Goal: Navigation & Orientation: Find specific page/section

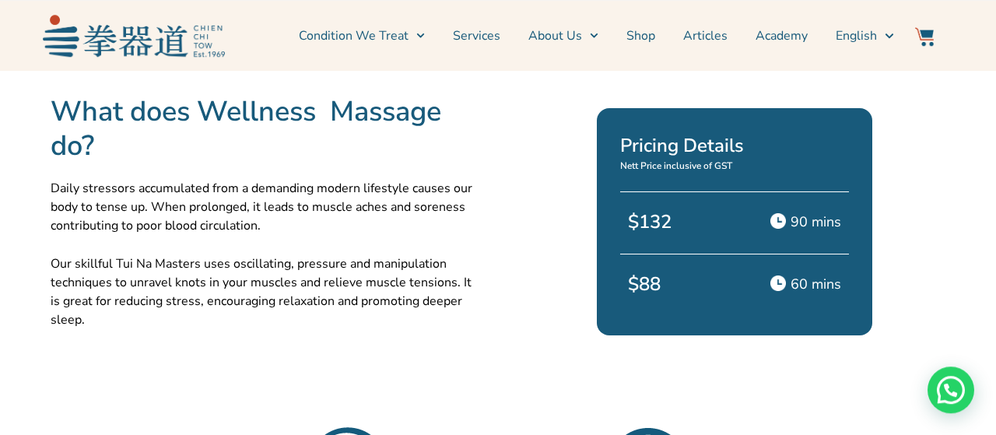
scroll to position [500, 0]
click at [343, 273] on p "Our skillful Tui Na Masters uses oscillating, pressure and manipulation techniq…" at bounding box center [266, 292] width 430 height 75
click at [634, 37] on link "Shop" at bounding box center [641, 35] width 29 height 39
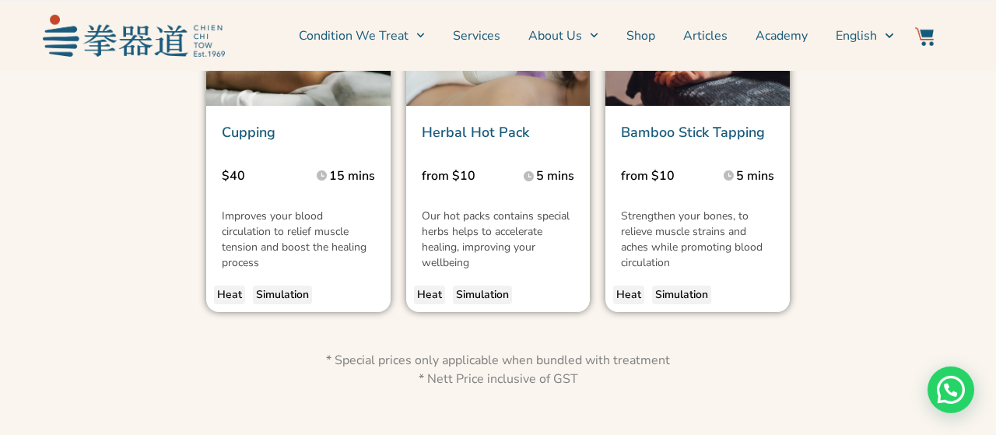
scroll to position [2584, 0]
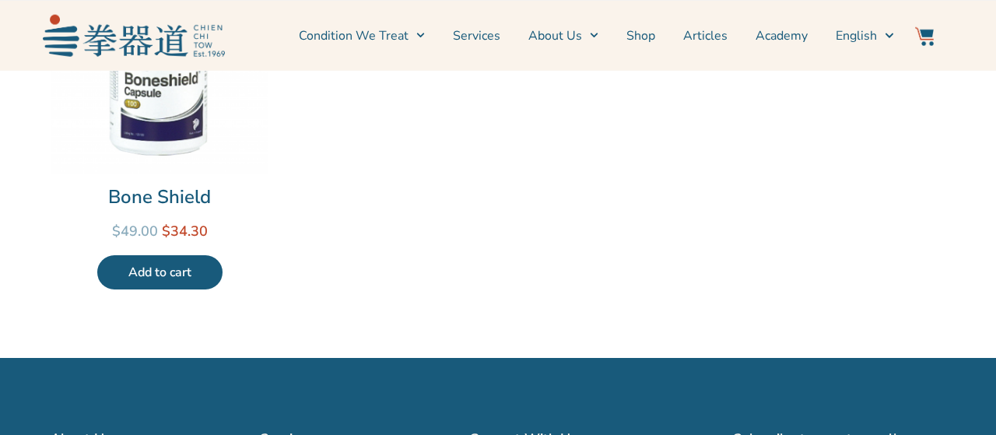
scroll to position [1402, 0]
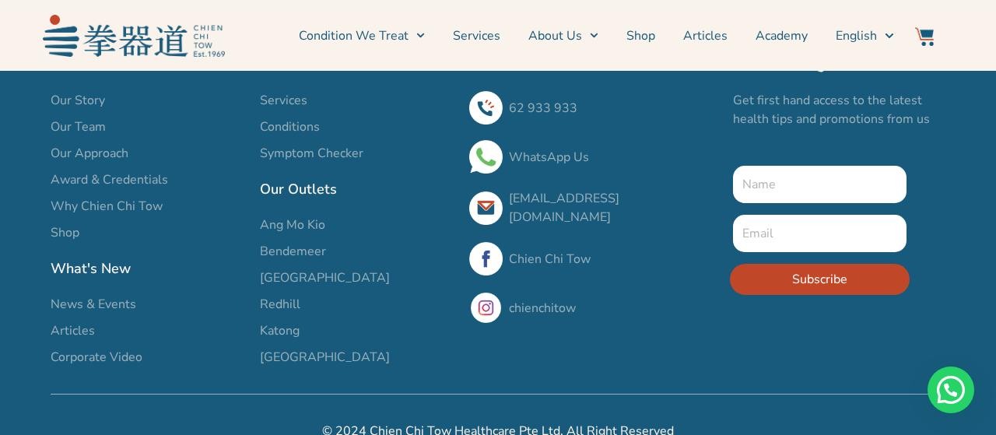
click at [279, 321] on span "Katong" at bounding box center [280, 330] width 40 height 19
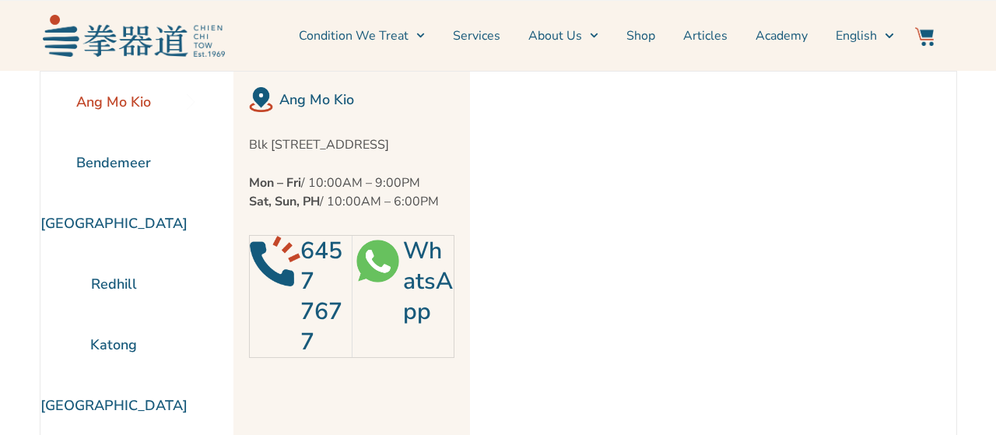
scroll to position [70, 0]
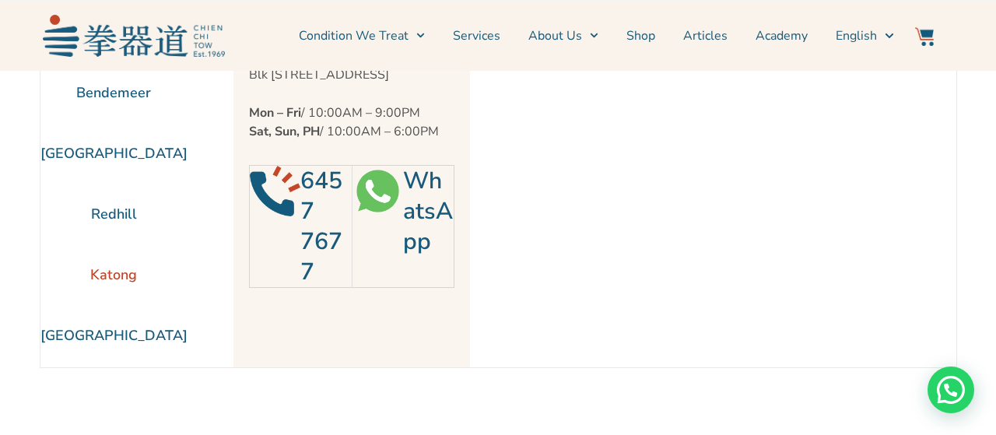
click at [128, 270] on li "Katong" at bounding box center [113, 274] width 147 height 61
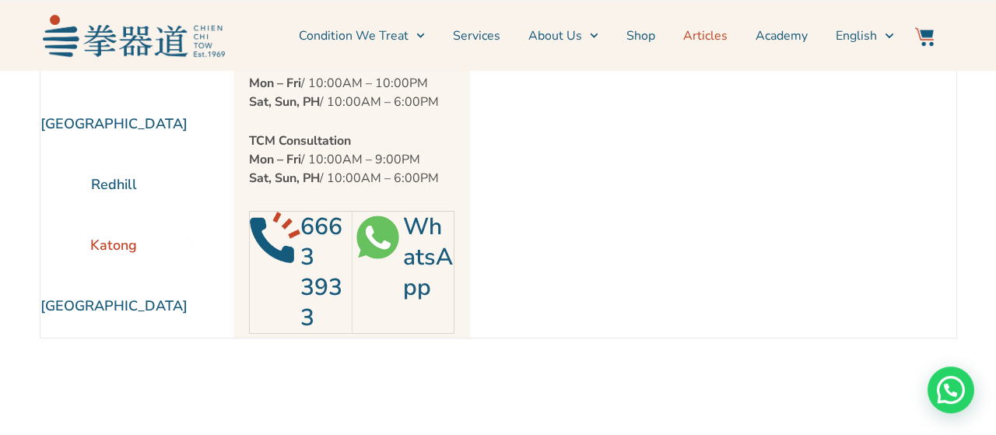
scroll to position [152, 0]
